Goal: Information Seeking & Learning: Check status

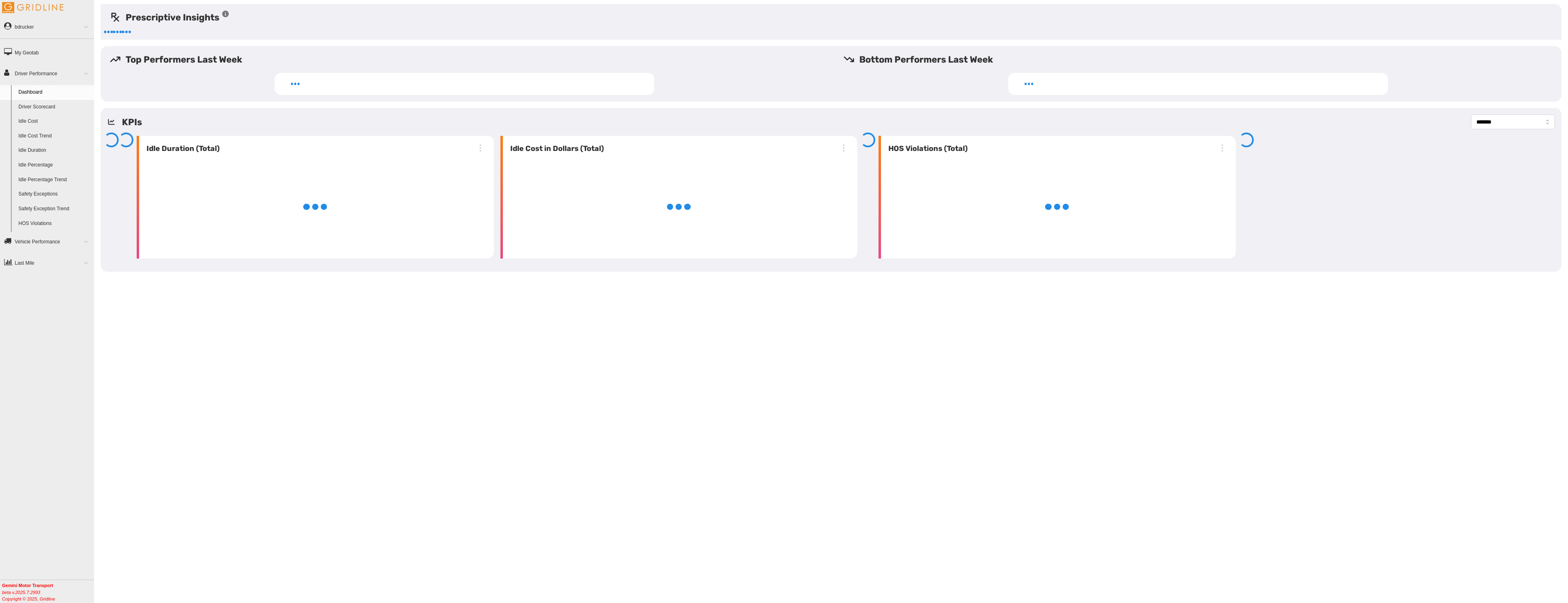
select select "**********"
select select "******"
select select "**********"
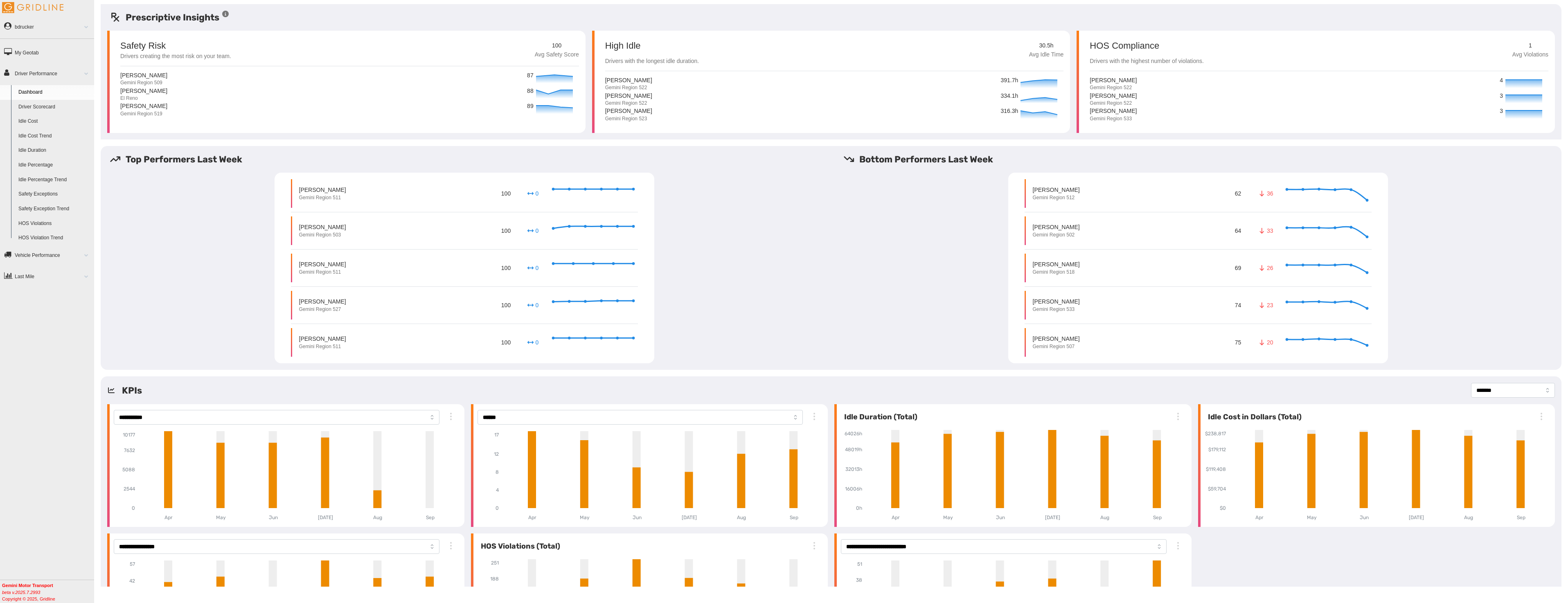
click at [40, 106] on link "Driver Scorecard" at bounding box center [55, 107] width 79 height 15
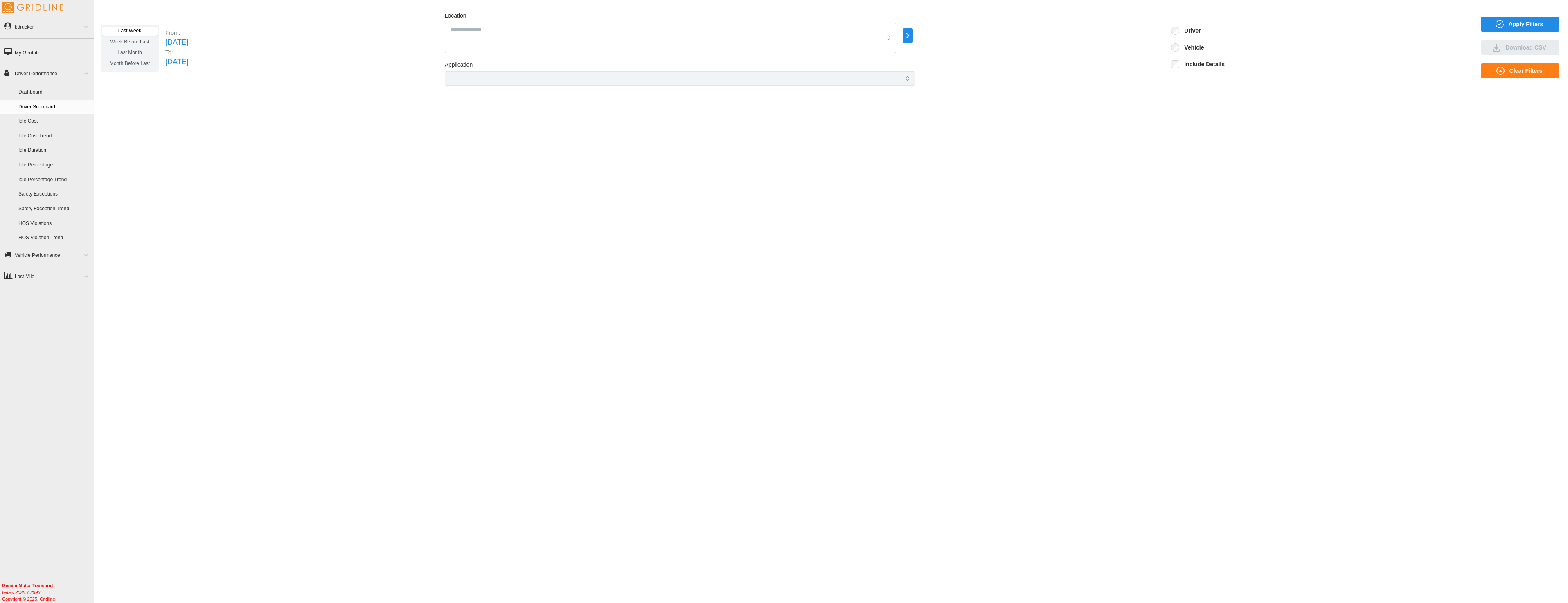
click at [1222, 65] on label "Include Details" at bounding box center [1201, 64] width 45 height 8
click at [1508, 30] on span "Apply Filters" at bounding box center [1519, 24] width 66 height 14
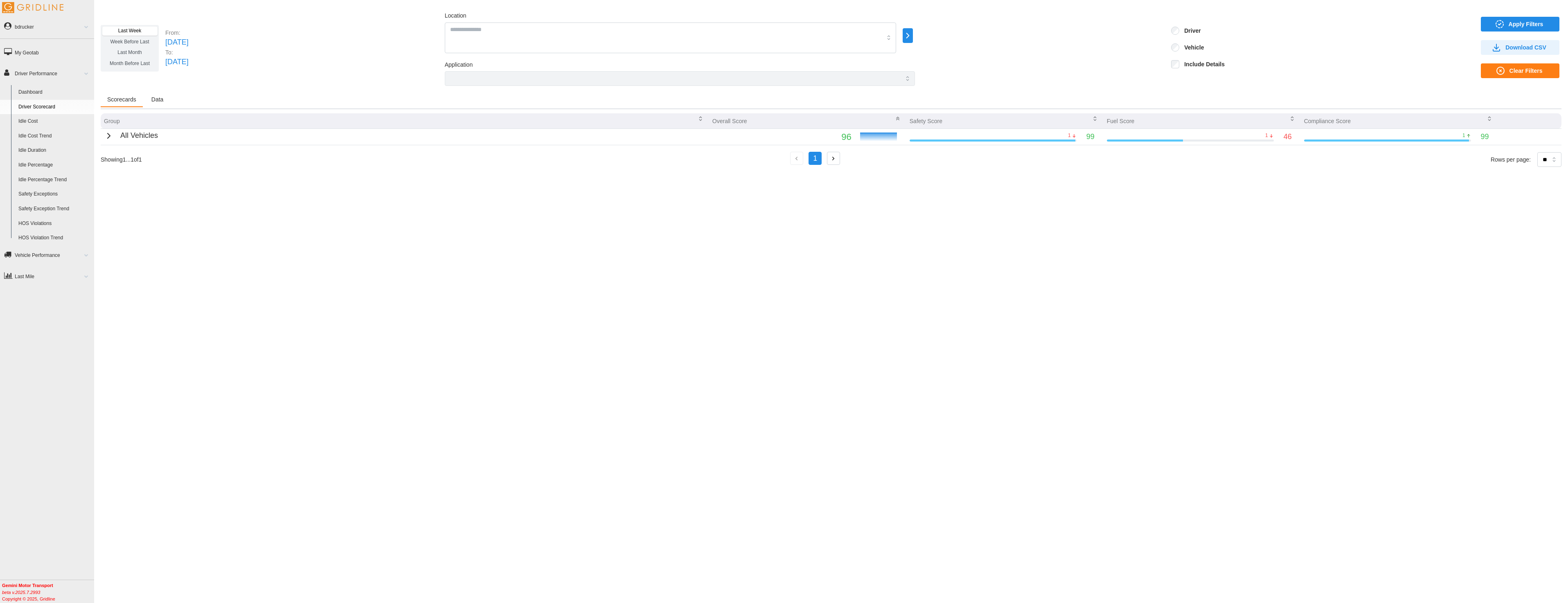
click at [106, 135] on icon "button" at bounding box center [109, 136] width 10 height 10
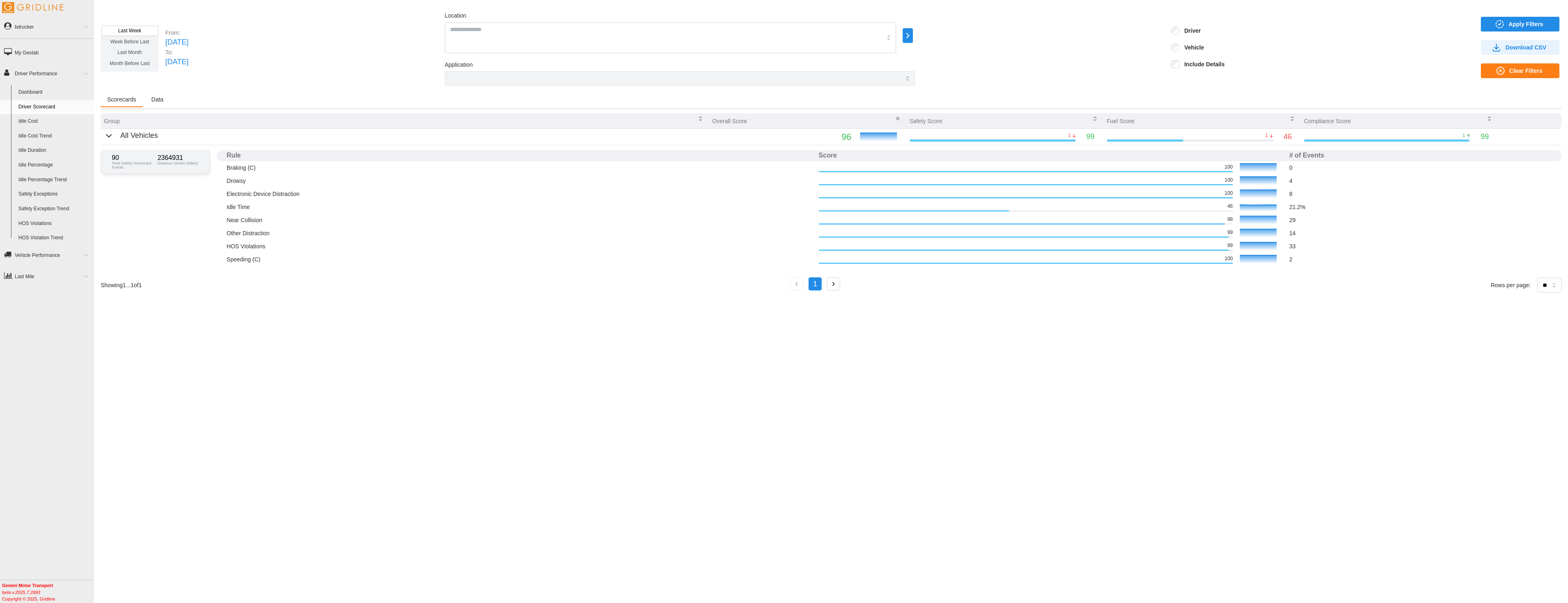
click at [913, 38] on icon "button" at bounding box center [907, 35] width 9 height 10
click at [957, 35] on icon at bounding box center [960, 37] width 6 height 6
click at [961, 29] on div at bounding box center [960, 28] width 7 height 7
click at [961, 37] on div at bounding box center [960, 37] width 7 height 7
click at [961, 48] on div at bounding box center [960, 46] width 7 height 7
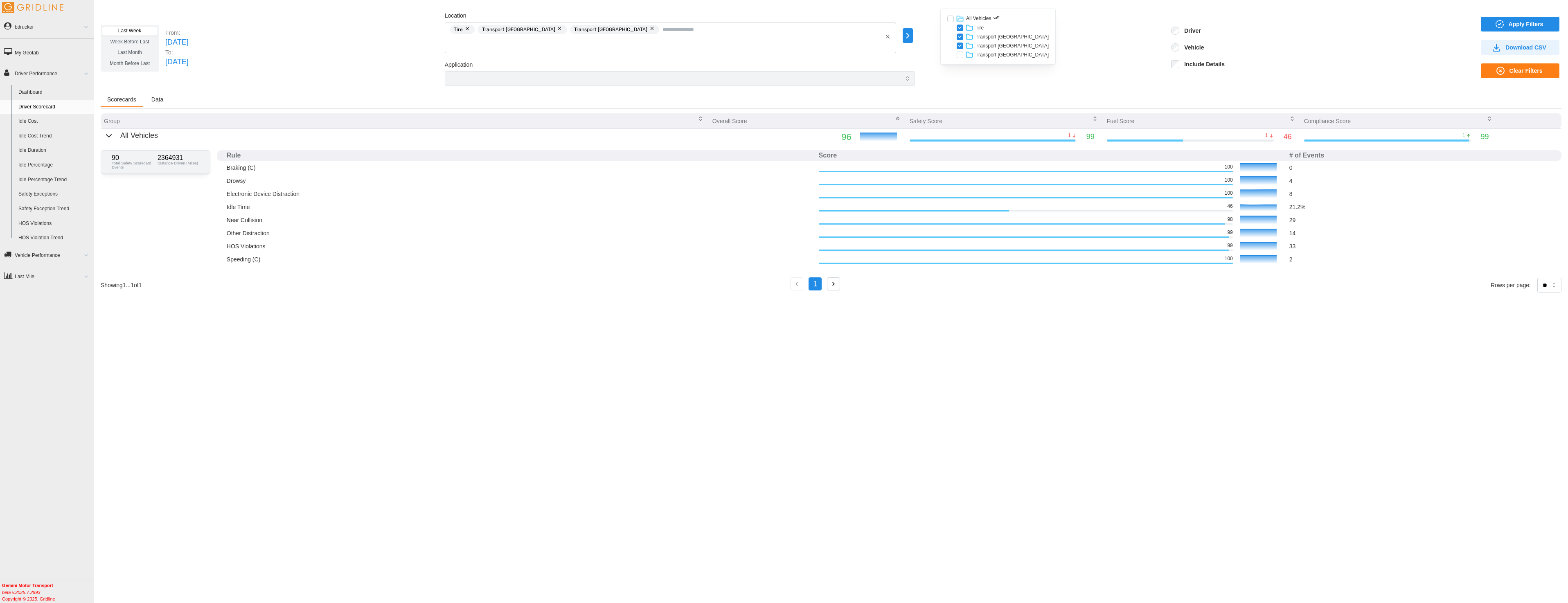
click at [961, 55] on div at bounding box center [960, 55] width 7 height 7
click at [952, 19] on div at bounding box center [951, 18] width 7 height 7
click at [1530, 24] on span "Apply Filters" at bounding box center [1526, 24] width 35 height 14
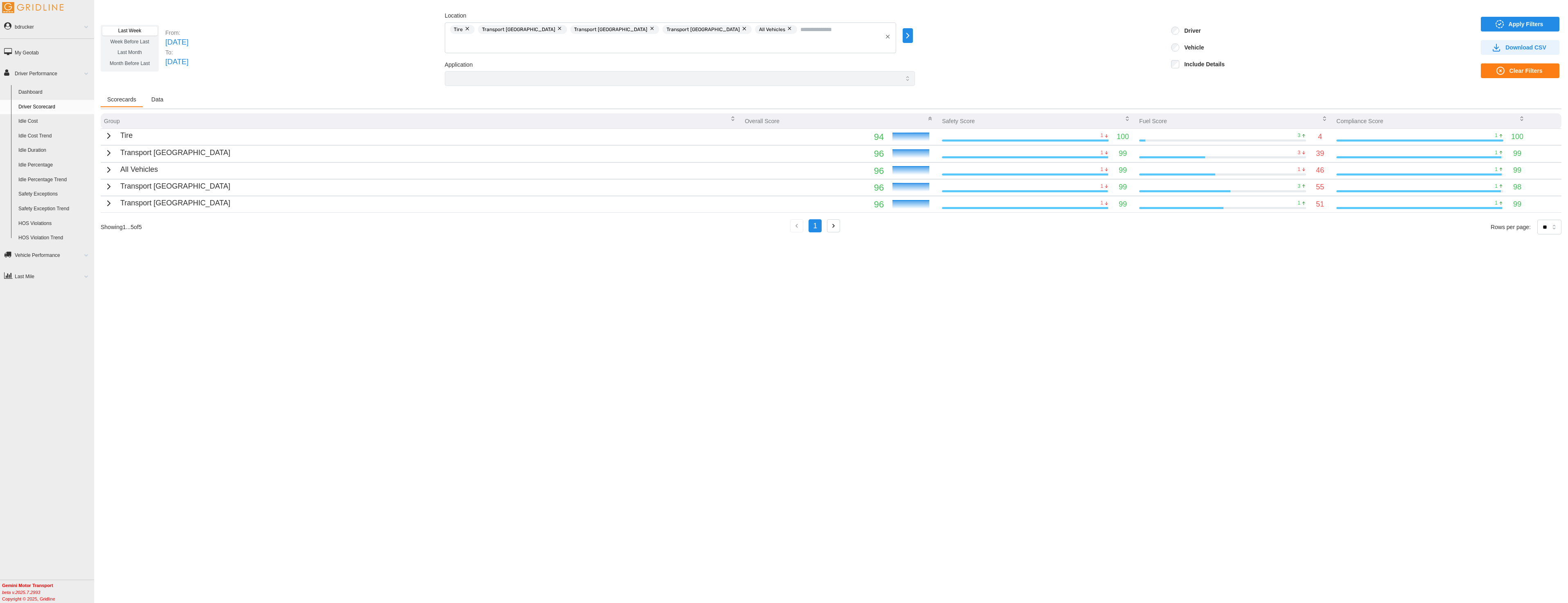
click at [913, 33] on icon "button" at bounding box center [907, 35] width 9 height 10
click at [969, 29] on icon at bounding box center [969, 27] width 8 height 8
click at [970, 32] on div at bounding box center [969, 30] width 7 height 7
click at [970, 39] on div at bounding box center [969, 40] width 7 height 7
click at [970, 48] on div at bounding box center [969, 48] width 7 height 7
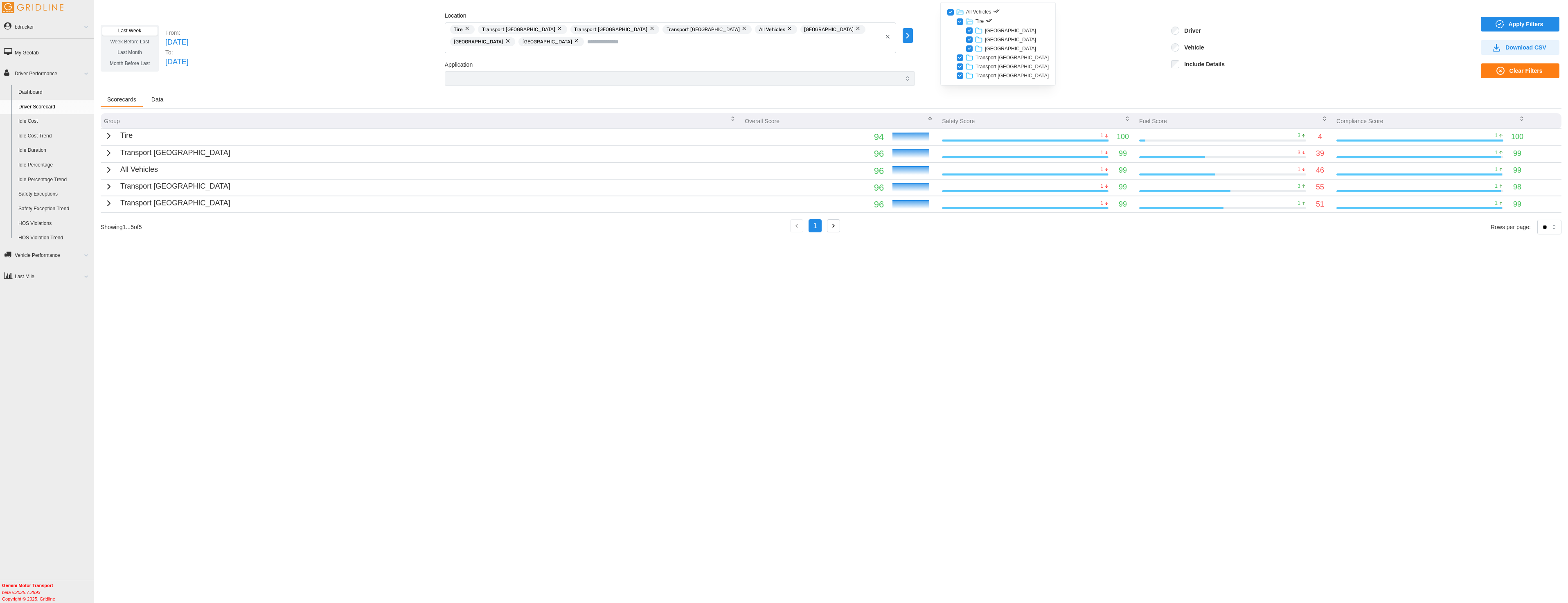
click at [969, 58] on icon at bounding box center [969, 57] width 8 height 8
click at [972, 65] on div at bounding box center [969, 67] width 7 height 7
click at [971, 74] on div at bounding box center [969, 76] width 7 height 7
click at [971, 84] on icon at bounding box center [969, 85] width 8 height 8
click at [972, 93] on div "Transport East Coast Central" at bounding box center [1003, 94] width 112 height 8
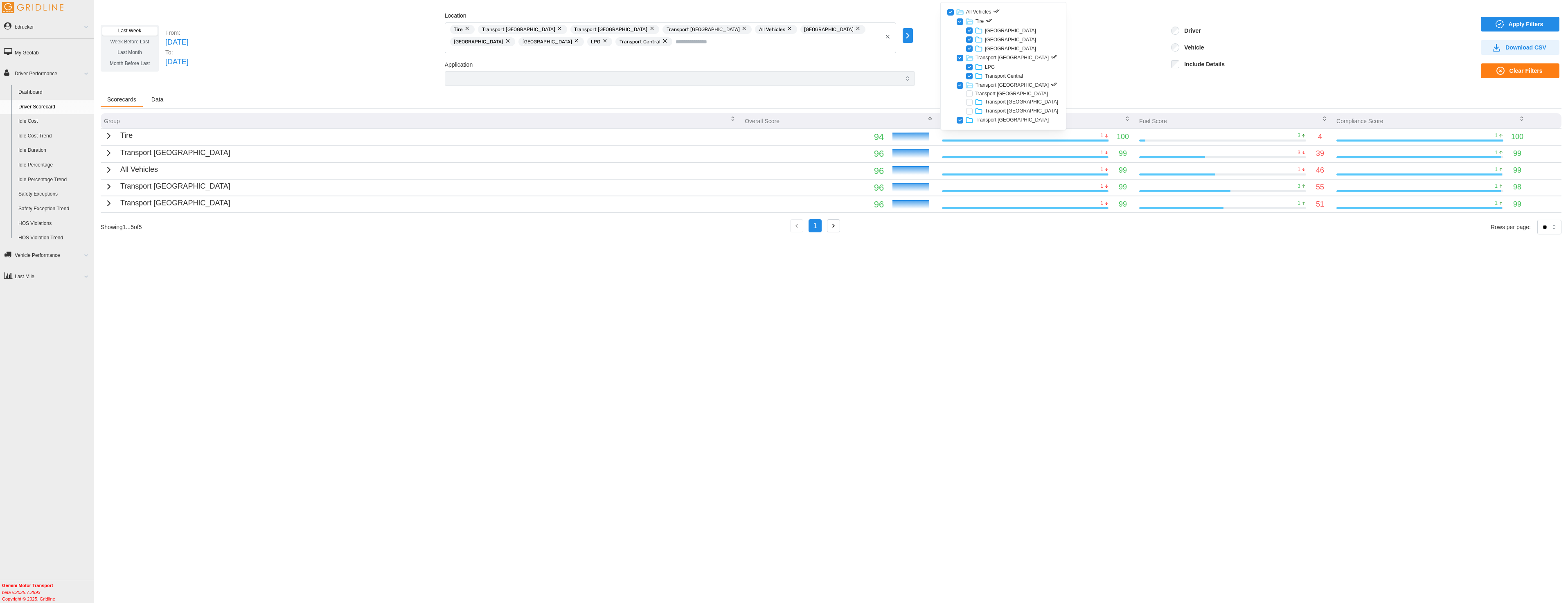
click at [969, 94] on div at bounding box center [969, 94] width 7 height 7
click at [970, 103] on div at bounding box center [969, 102] width 7 height 7
click at [970, 112] on div at bounding box center [969, 111] width 7 height 7
click at [970, 122] on icon at bounding box center [969, 120] width 8 height 8
click at [972, 132] on div "Transport West" at bounding box center [1003, 130] width 112 height 9
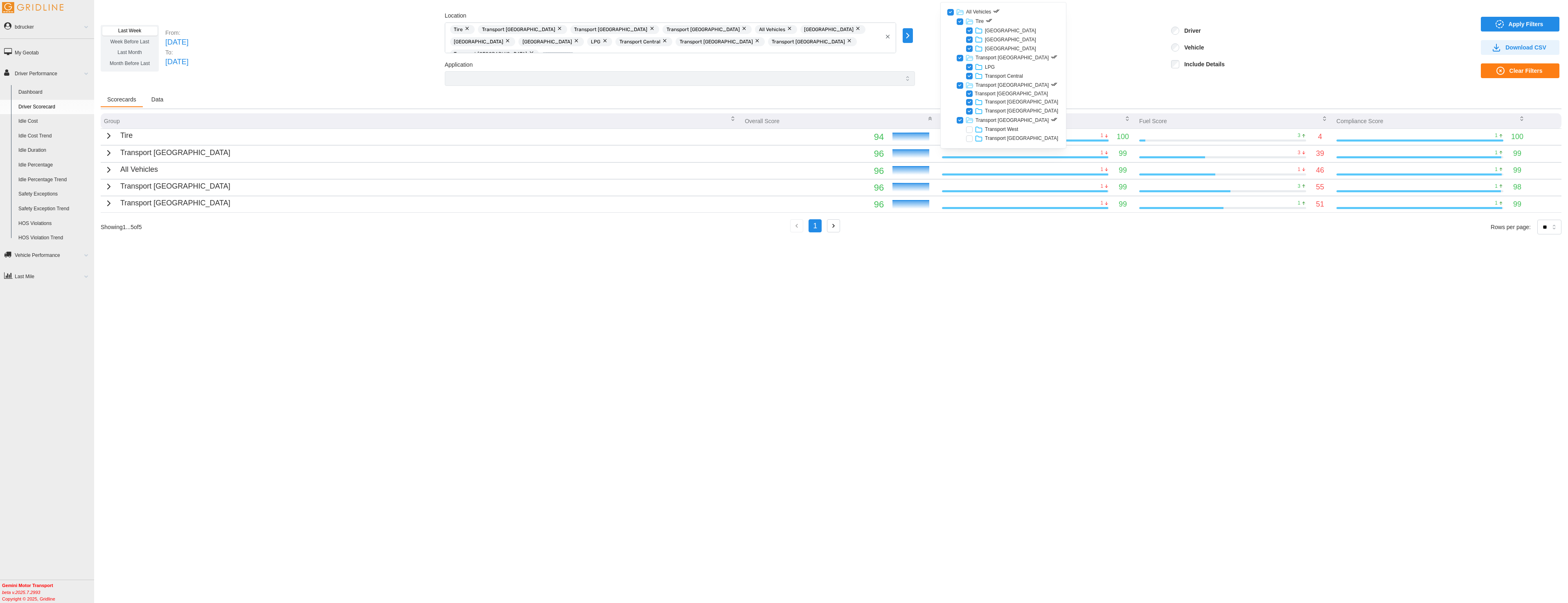
click at [971, 132] on div at bounding box center [969, 130] width 7 height 7
click at [970, 140] on div at bounding box center [969, 138] width 7 height 7
click at [980, 130] on icon at bounding box center [979, 129] width 8 height 8
click at [1518, 27] on span "Apply Filters" at bounding box center [1526, 24] width 35 height 14
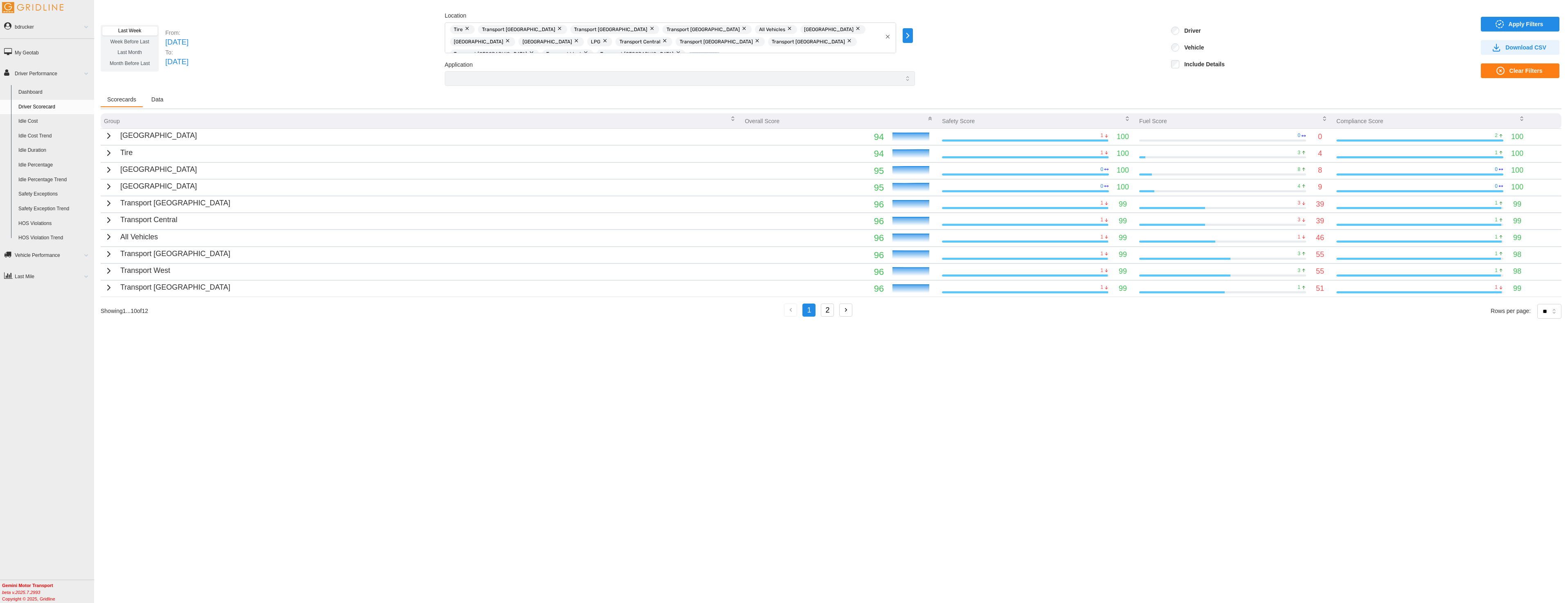
click at [159, 102] on span "Data" at bounding box center [158, 99] width 12 height 6
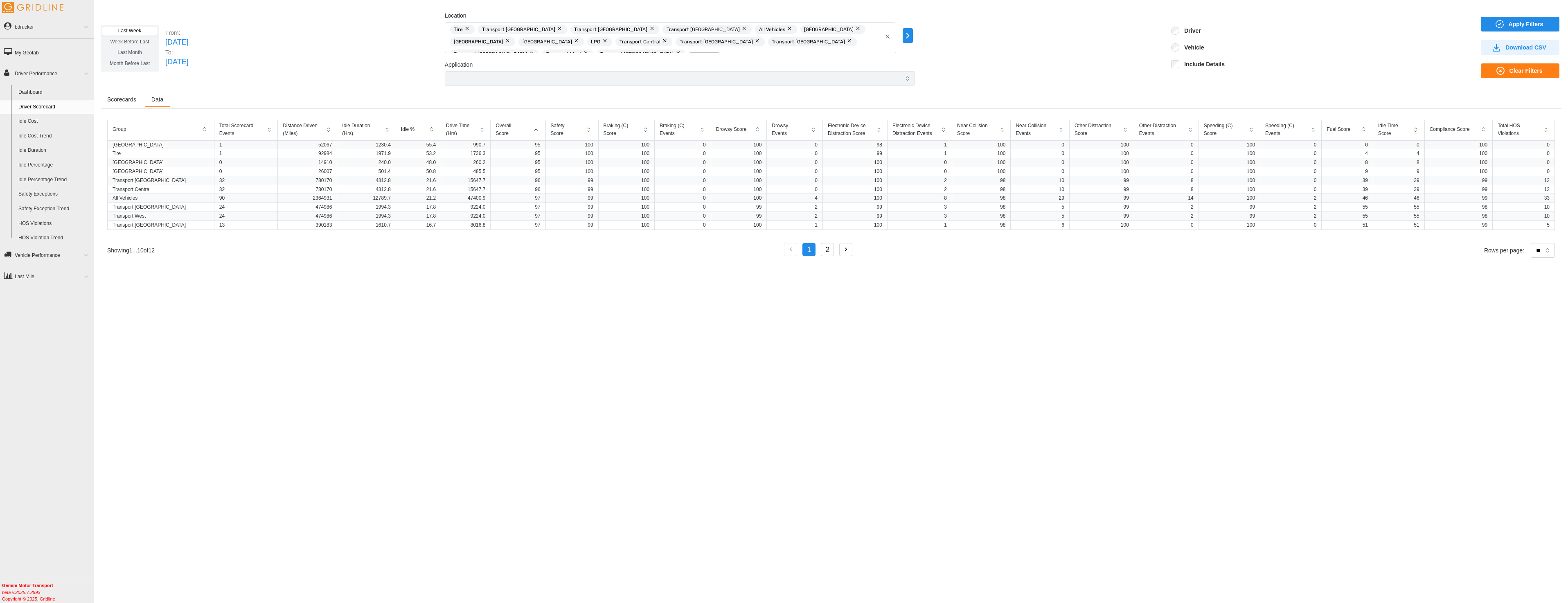
click at [913, 38] on icon "button" at bounding box center [907, 35] width 9 height 10
click at [979, 129] on icon at bounding box center [979, 129] width 8 height 8
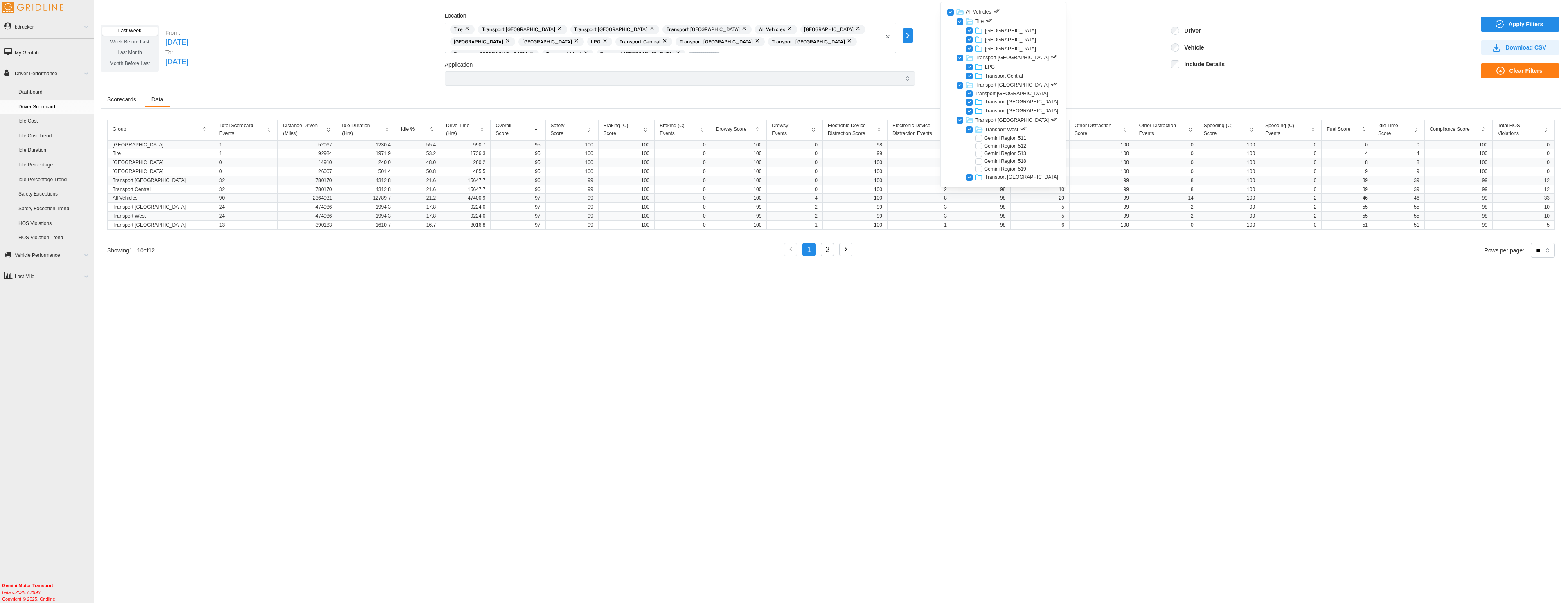
click at [980, 140] on div at bounding box center [979, 138] width 7 height 7
click at [980, 146] on div at bounding box center [979, 146] width 7 height 7
click at [981, 154] on div at bounding box center [979, 154] width 7 height 7
click at [980, 163] on div at bounding box center [979, 161] width 7 height 7
click at [979, 169] on div at bounding box center [979, 169] width 7 height 7
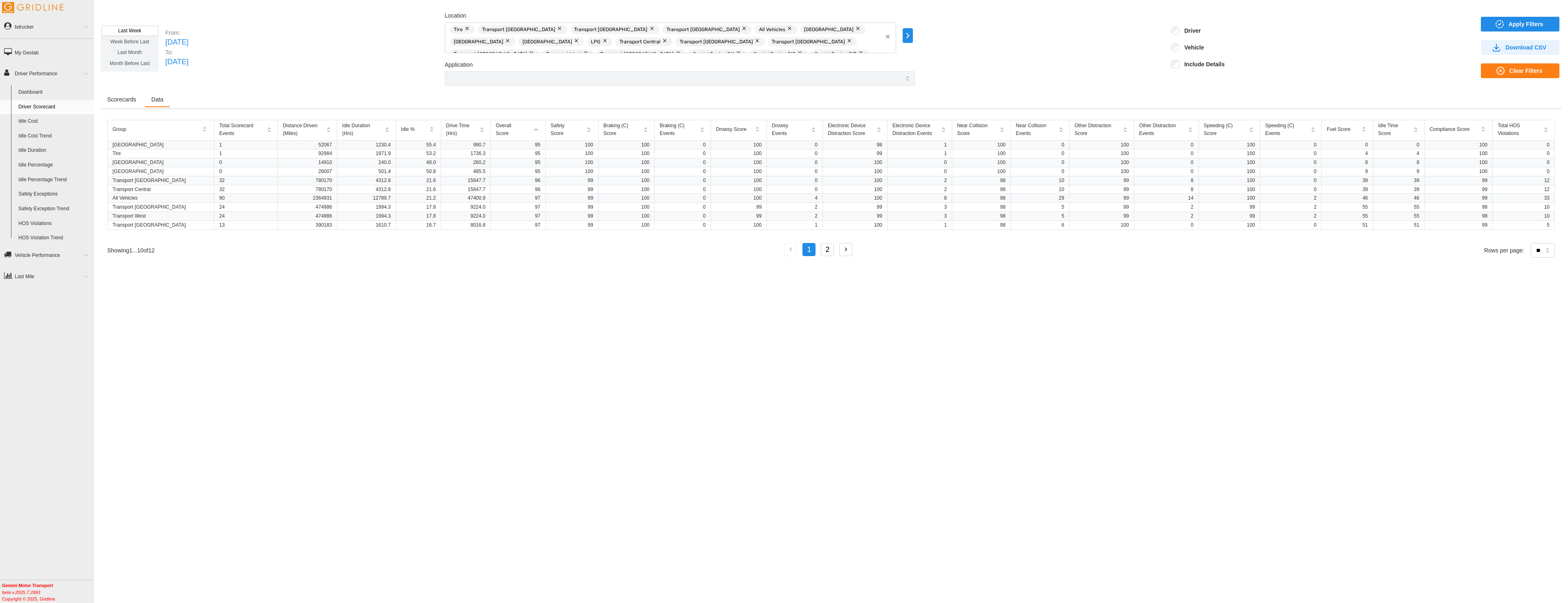
click at [1521, 27] on span "Apply Filters" at bounding box center [1526, 24] width 35 height 14
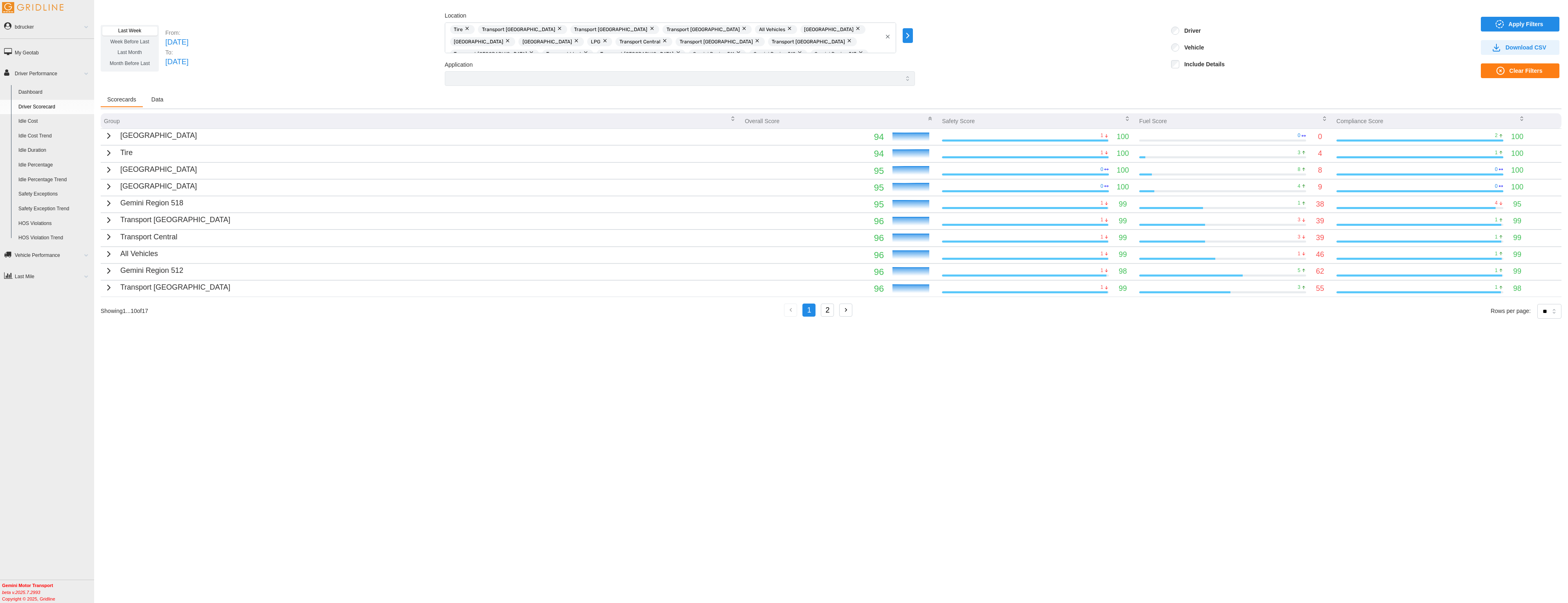
click at [105, 272] on icon "button" at bounding box center [109, 271] width 10 height 10
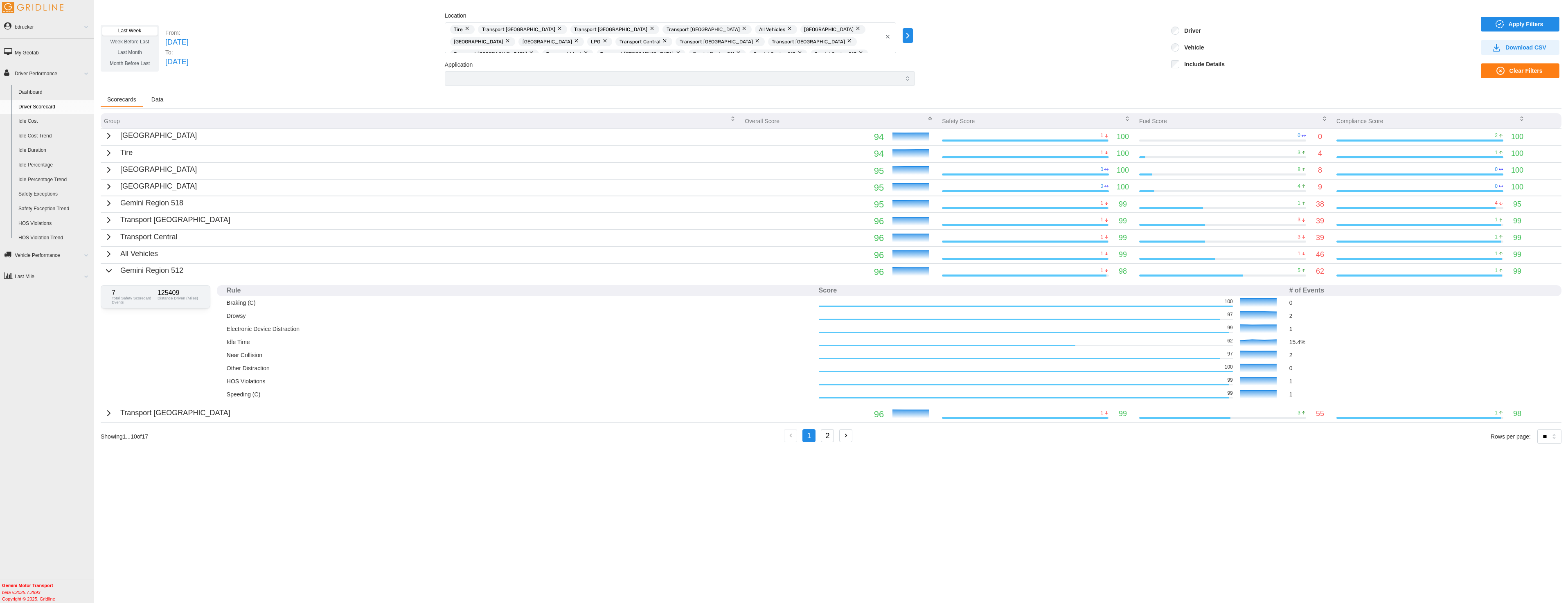
click at [105, 272] on icon "button" at bounding box center [109, 271] width 10 height 10
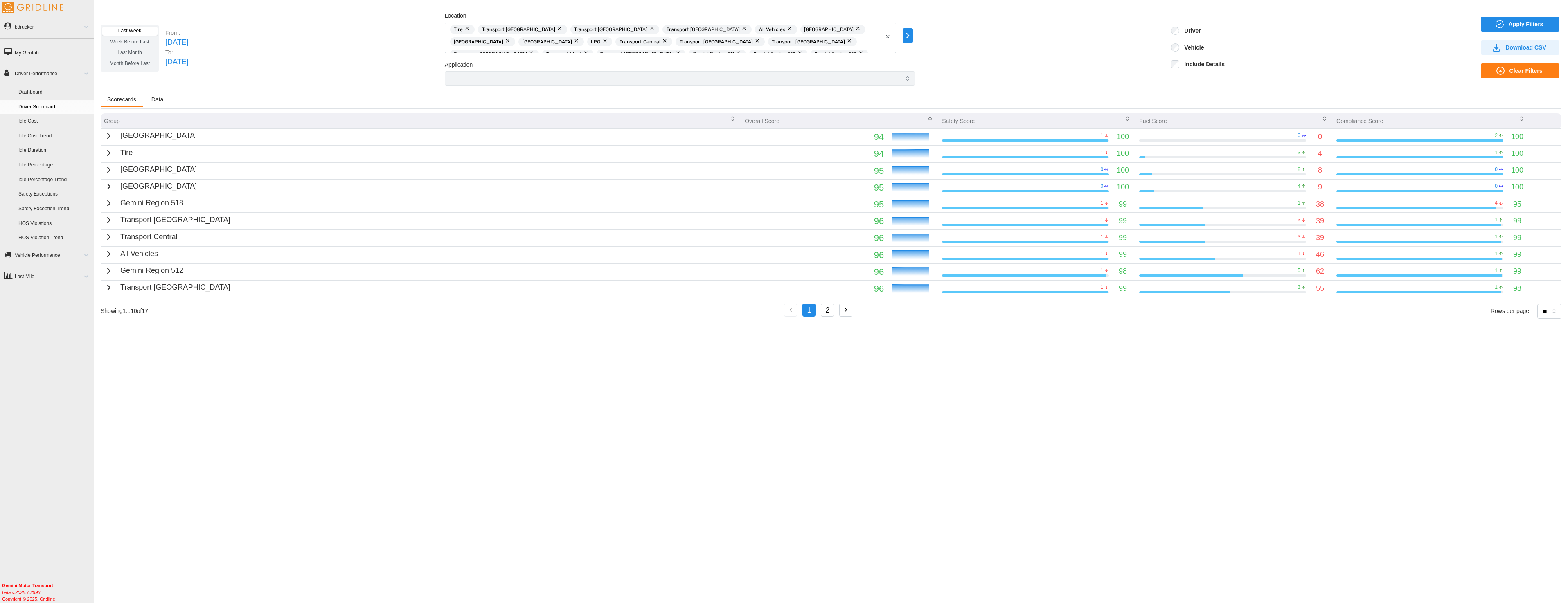
click at [161, 99] on span "Data" at bounding box center [158, 99] width 12 height 6
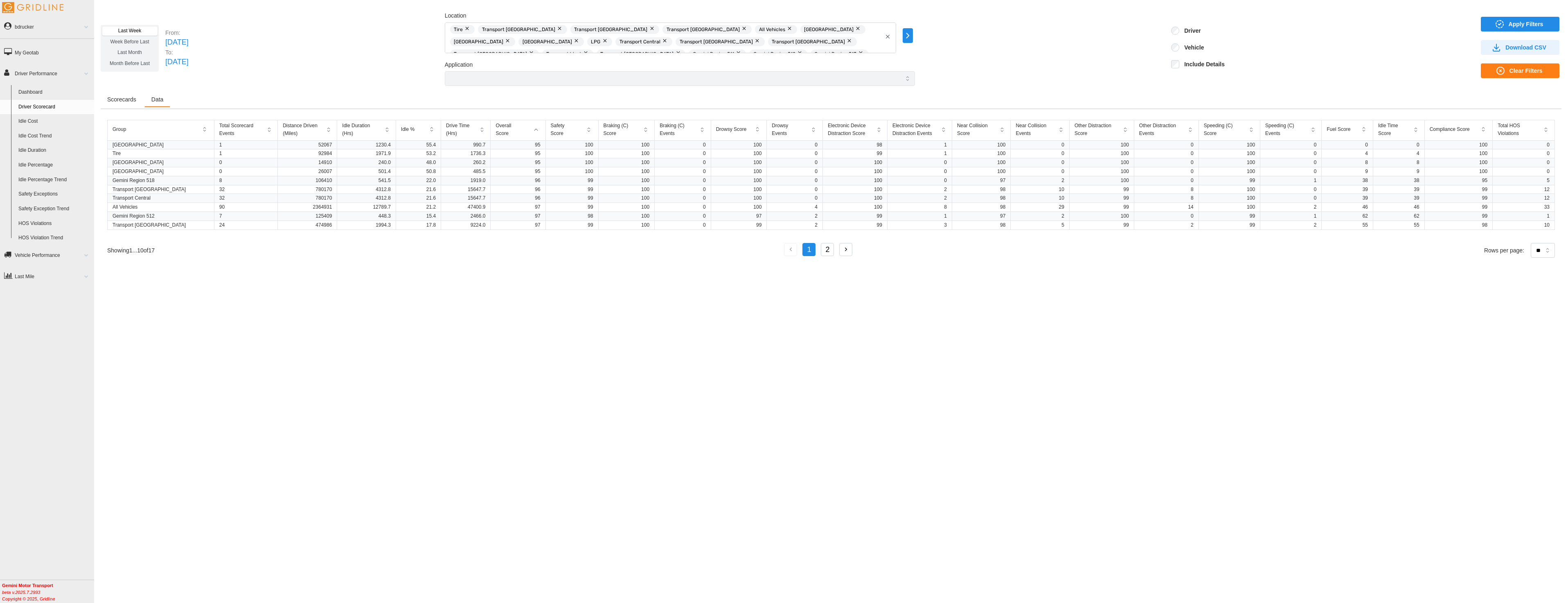
click at [847, 251] on icon "button" at bounding box center [846, 249] width 7 height 7
click at [1520, 48] on span "Download CSV" at bounding box center [1526, 47] width 41 height 14
click at [1291, 27] on div "Last Week Week Before Last Last Month Month Before Last From: Sun Sep 28 2025 T…" at bounding box center [831, 48] width 1461 height 75
click at [1515, 25] on span "Apply Filters" at bounding box center [1526, 24] width 35 height 14
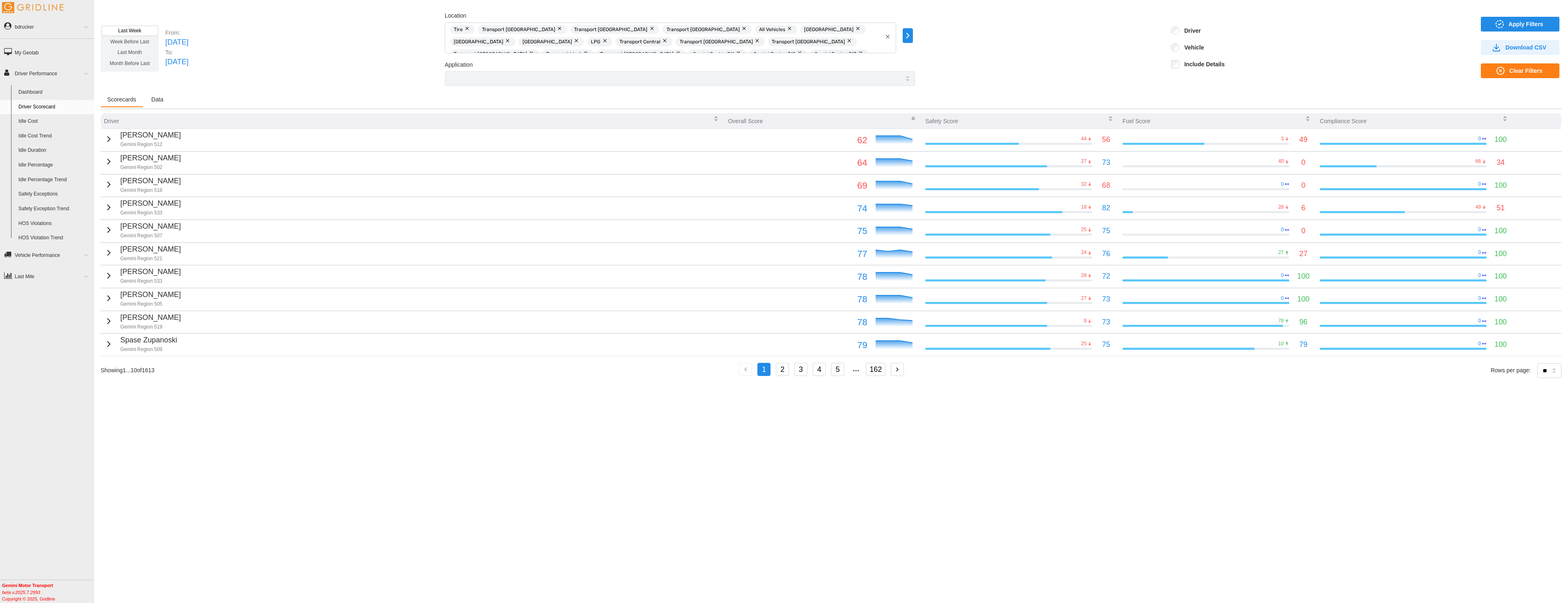
click at [158, 102] on span "Data" at bounding box center [158, 99] width 12 height 6
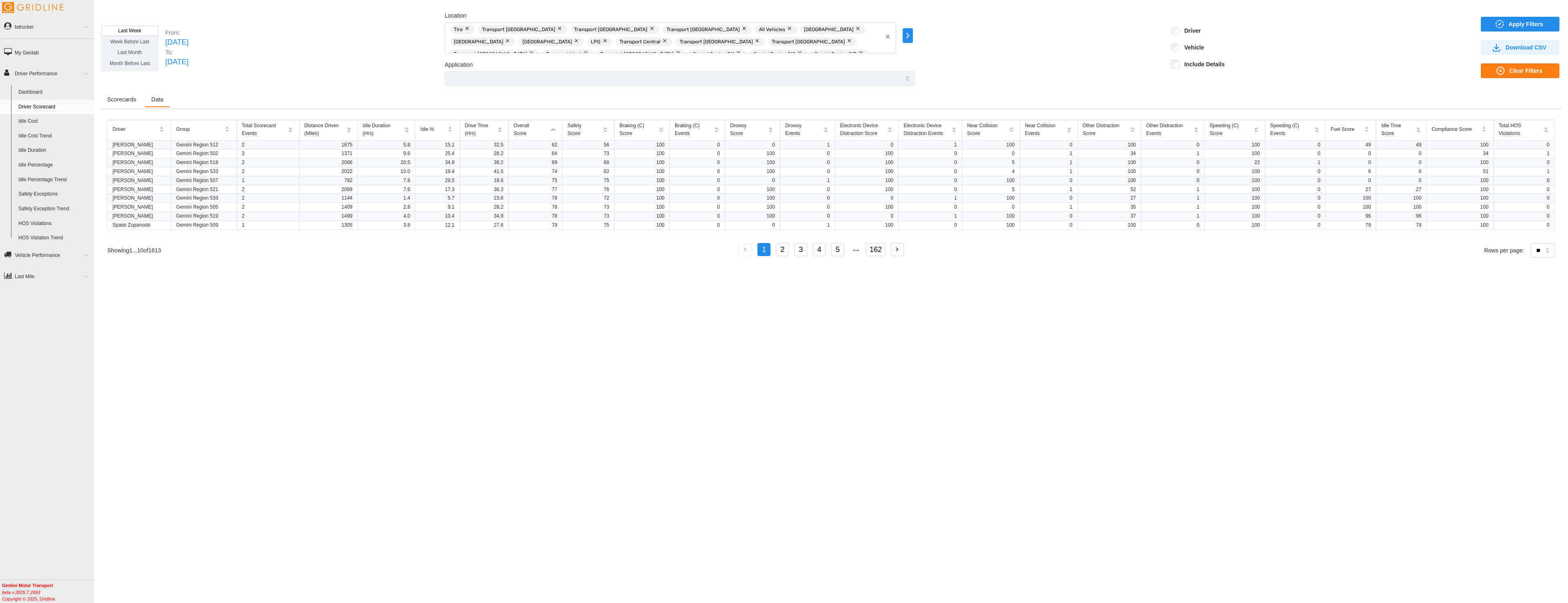
click at [883, 249] on button "162" at bounding box center [876, 249] width 20 height 13
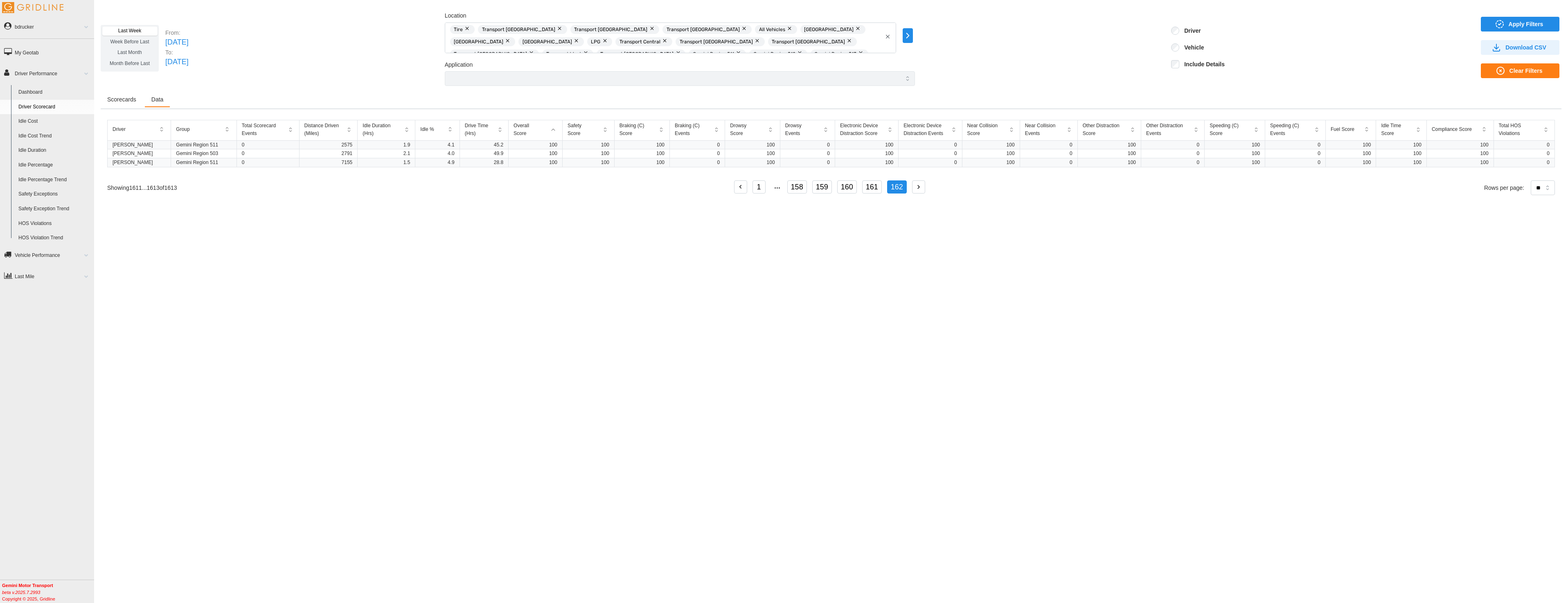
click at [1529, 45] on span "Download CSV" at bounding box center [1526, 47] width 41 height 14
click at [909, 38] on icon "button" at bounding box center [908, 36] width 2 height 5
